Goal: Information Seeking & Learning: Learn about a topic

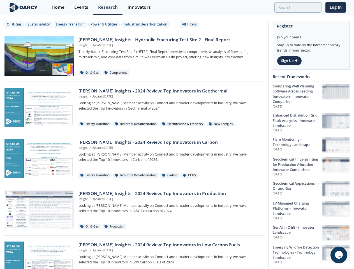
click at [14, 24] on div "Oil & Gas" at bounding box center [14, 24] width 15 height 5
click at [39, 24] on div "Sustainability" at bounding box center [38, 24] width 22 height 5
click at [71, 24] on div "Energy Transition" at bounding box center [70, 24] width 29 height 5
click at [105, 24] on div "Power & Utilities" at bounding box center [104, 24] width 27 height 5
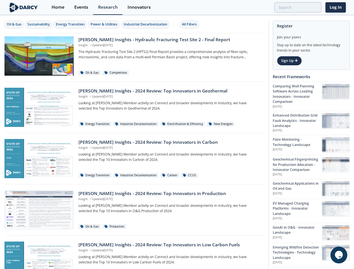
click at [146, 24] on div "Industrial Decarbonization" at bounding box center [146, 24] width 44 height 5
